Goal: Complete application form

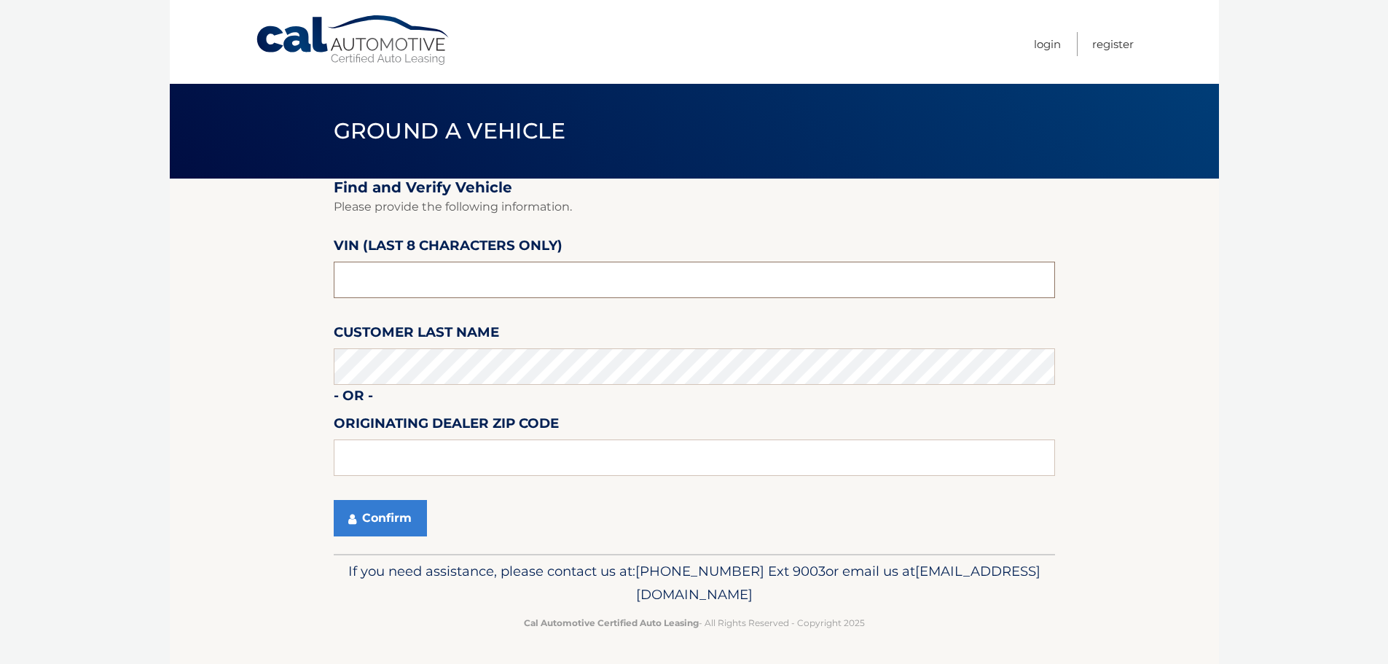
click at [510, 290] on input "text" at bounding box center [694, 280] width 721 height 36
click at [380, 461] on input "text" at bounding box center [694, 457] width 721 height 36
type input "07033"
click at [380, 509] on button "Confirm" at bounding box center [380, 518] width 93 height 36
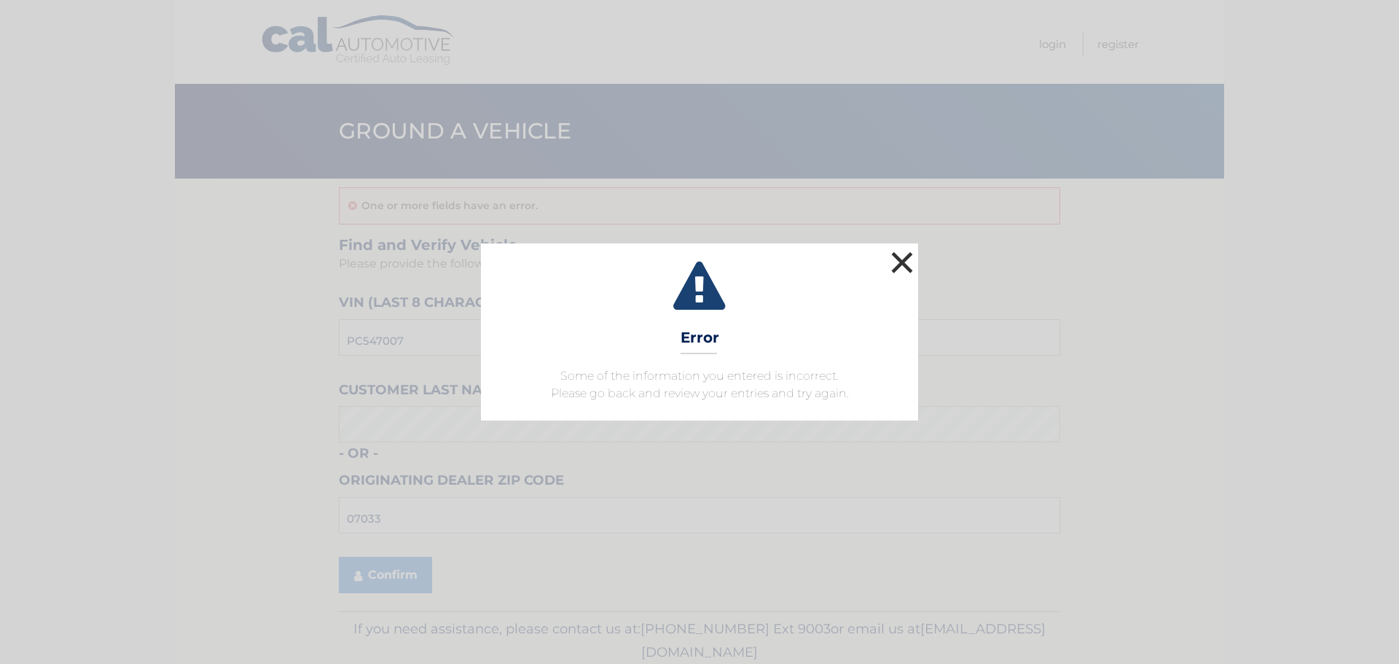
click at [899, 259] on button "×" at bounding box center [902, 262] width 29 height 29
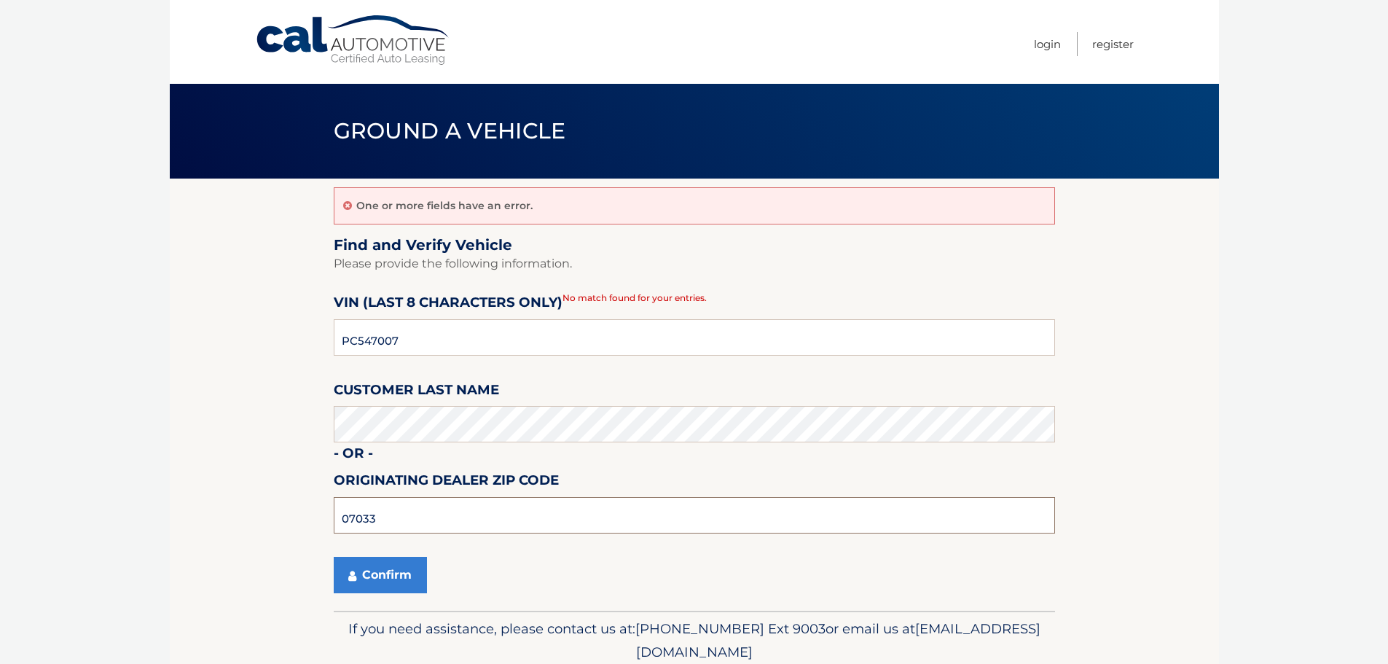
click at [413, 525] on input "07033" at bounding box center [694, 515] width 721 height 36
type input "07901"
click at [396, 575] on button "Confirm" at bounding box center [380, 575] width 93 height 36
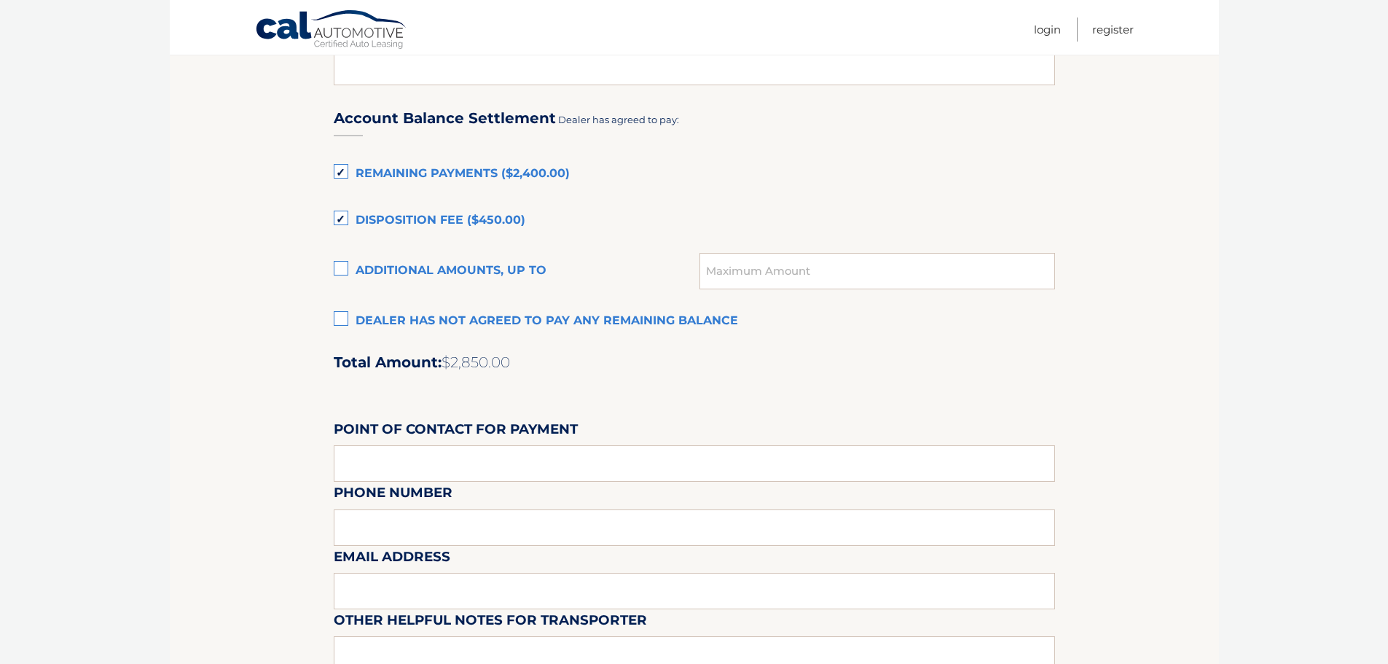
scroll to position [931, 0]
